Goal: Check status: Check status

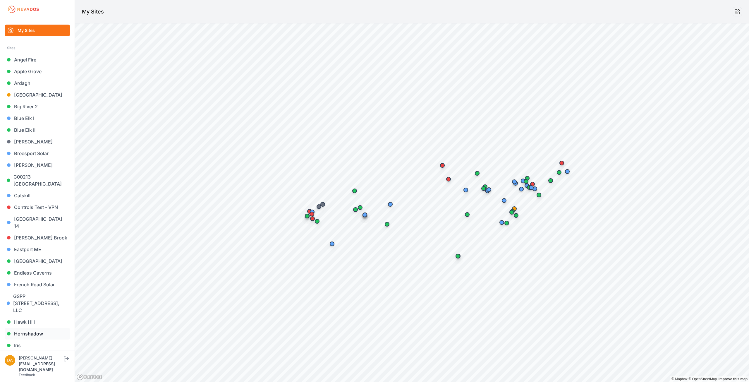
click at [31, 328] on link "Hornshadow" at bounding box center [37, 334] width 65 height 12
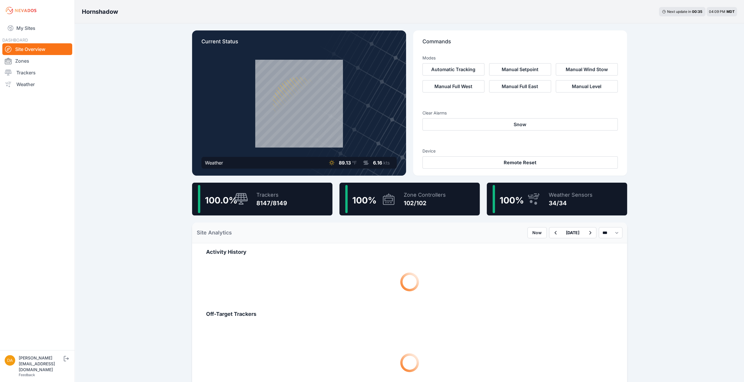
click at [294, 206] on div "100.0 % Trackers 8147/8149" at bounding box center [262, 198] width 140 height 33
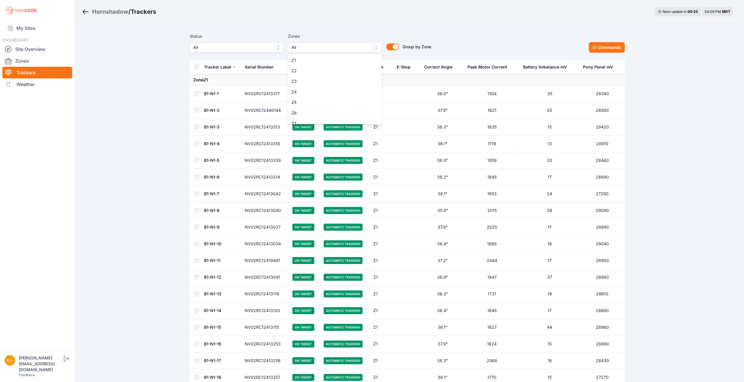
click at [315, 49] on span "All" at bounding box center [331, 47] width 78 height 7
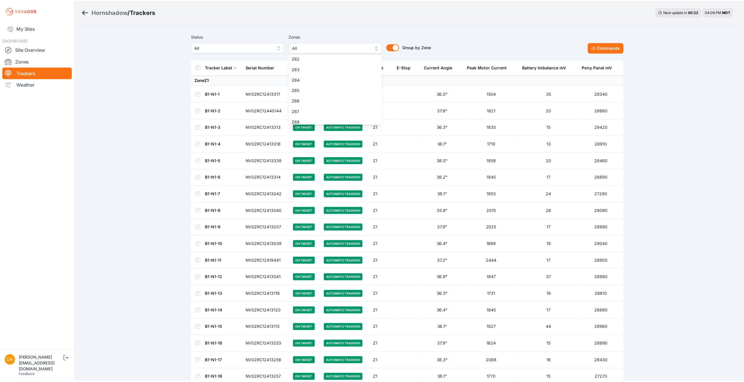
scroll to position [643, 0]
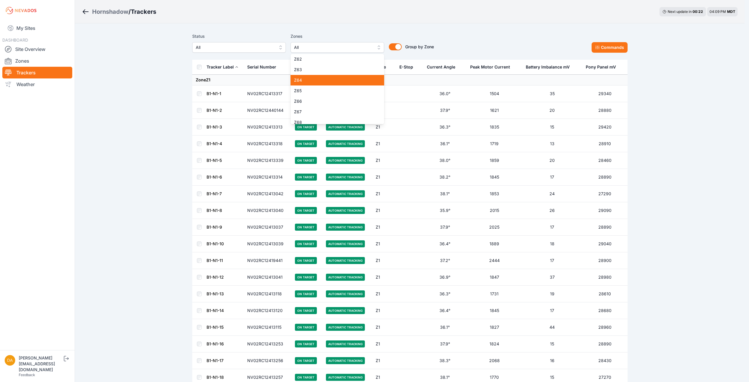
click at [321, 81] on span "Z64" at bounding box center [334, 80] width 80 height 6
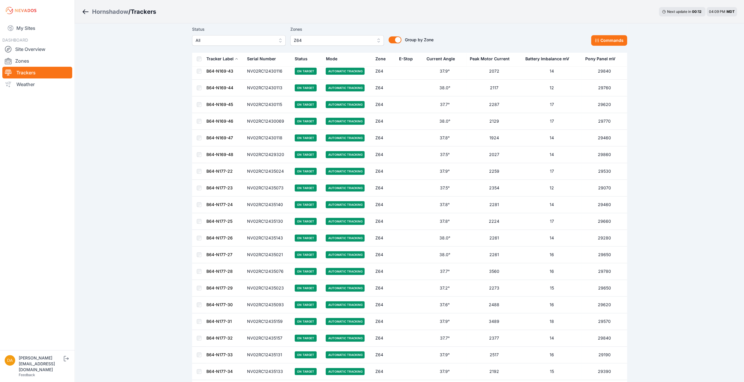
scroll to position [497, 0]
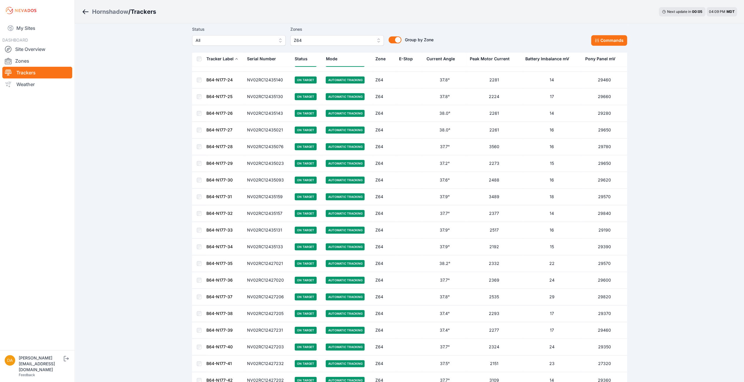
click at [220, 311] on link "B64-N177-38" at bounding box center [219, 313] width 26 height 5
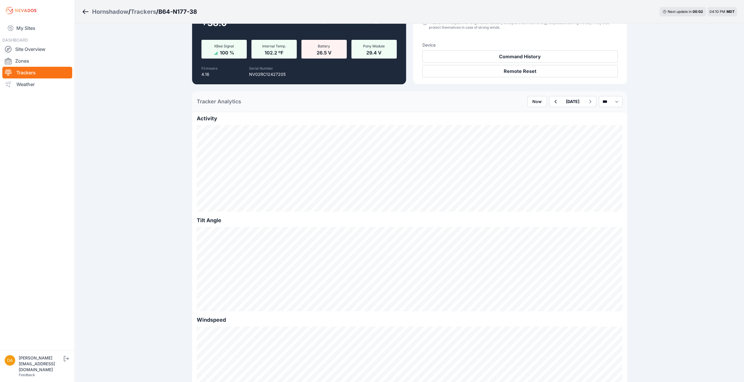
scroll to position [88, 0]
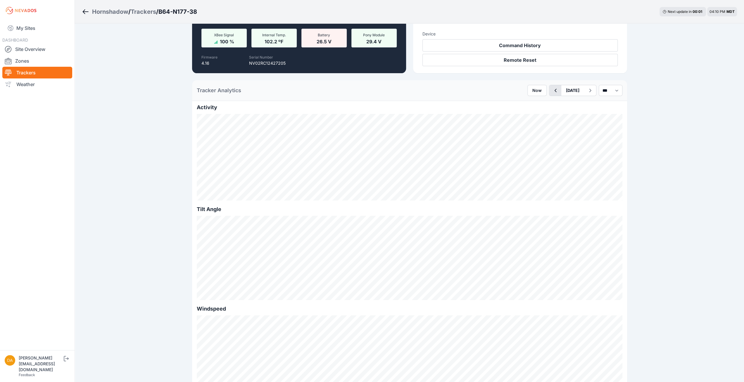
click at [550, 95] on button "button" at bounding box center [556, 90] width 12 height 11
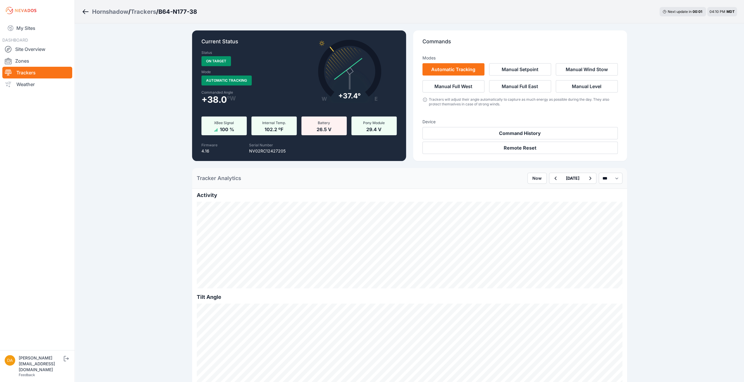
click at [542, 95] on div "Modes Automatic Tracking Manual Setpoint Manual Wind Stow Manual Full West Manu…" at bounding box center [520, 79] width 195 height 58
click at [548, 113] on div "Modes Automatic Tracking Manual Setpoint Manual Wind Stow Manual Full West Manu…" at bounding box center [520, 102] width 195 height 104
click at [552, 179] on icon "button" at bounding box center [555, 178] width 7 height 7
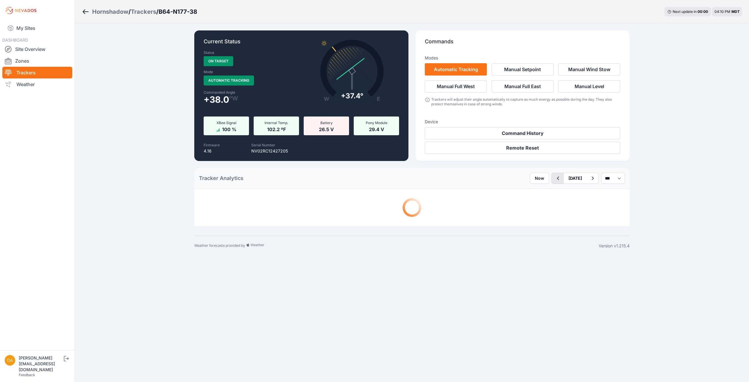
click at [554, 179] on icon "button" at bounding box center [557, 178] width 7 height 7
click at [552, 180] on icon "button" at bounding box center [555, 178] width 7 height 7
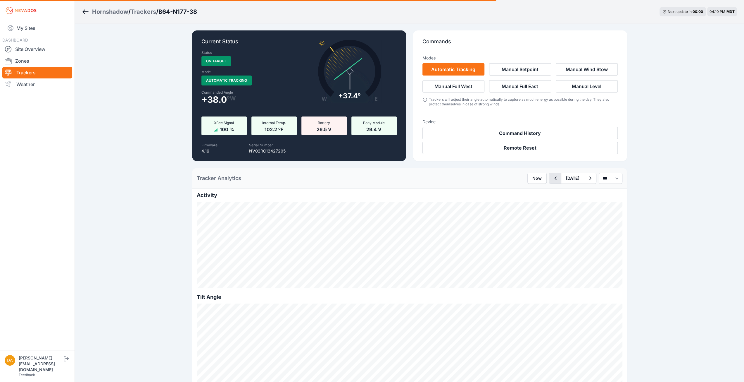
click at [552, 180] on icon "button" at bounding box center [555, 178] width 7 height 7
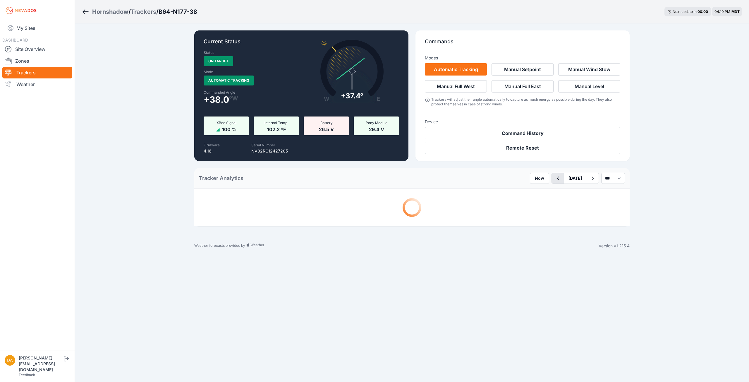
click at [554, 180] on icon "button" at bounding box center [557, 178] width 7 height 7
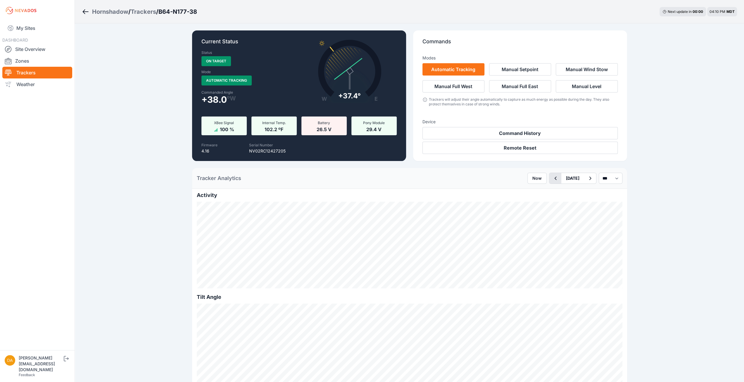
click at [554, 180] on icon "button" at bounding box center [555, 178] width 2 height 4
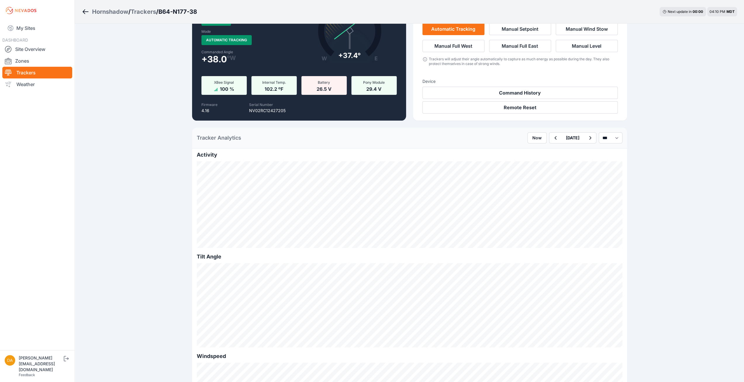
scroll to position [58, 0]
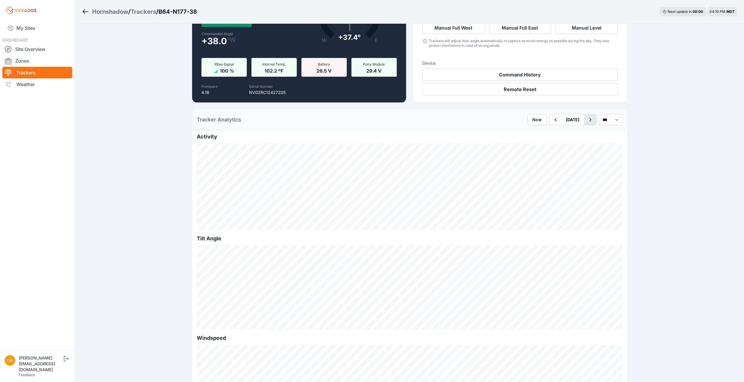
click at [588, 120] on icon "button" at bounding box center [590, 119] width 7 height 7
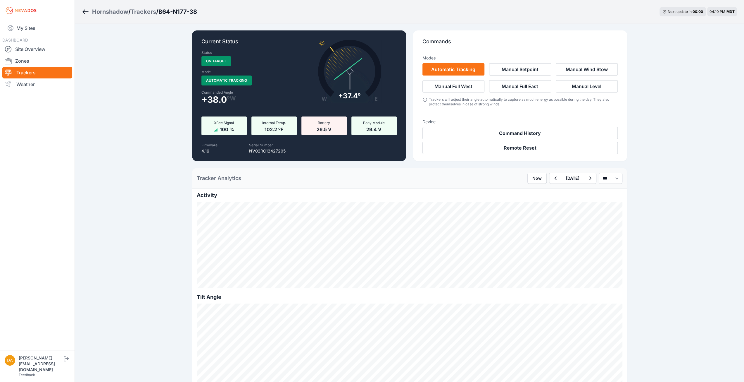
click at [588, 183] on button "button" at bounding box center [590, 178] width 12 height 11
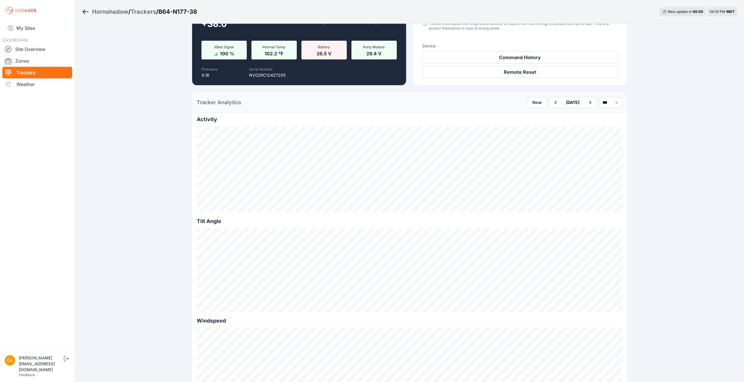
scroll to position [88, 0]
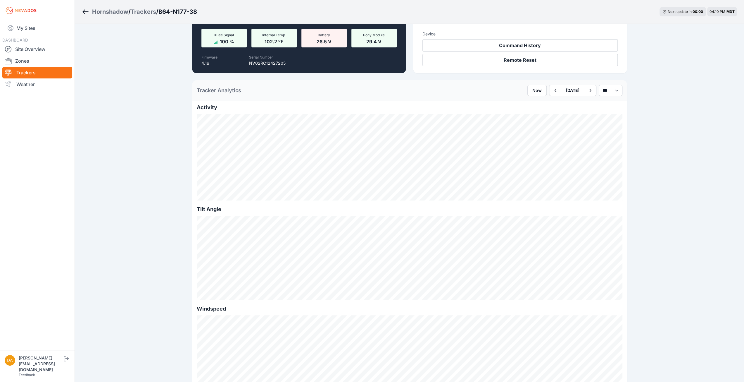
click at [138, 235] on div "Hornshadow / Trackers / B64-N177-38 Next update in 00 : 00 04:10 PM MDT Current…" at bounding box center [372, 370] width 744 height 917
click at [552, 92] on icon "button" at bounding box center [555, 90] width 7 height 7
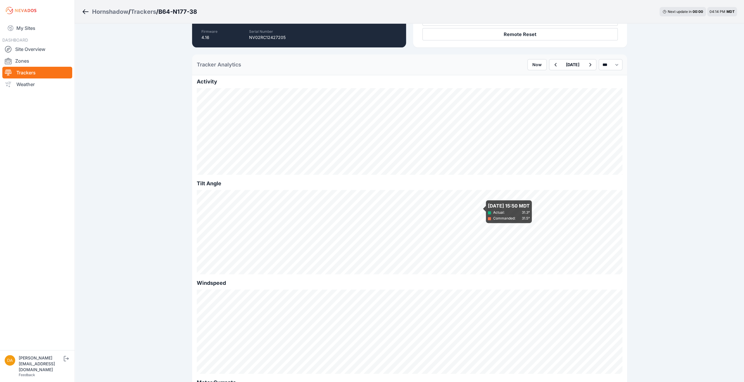
scroll to position [117, 0]
